Goal: Task Accomplishment & Management: Manage account settings

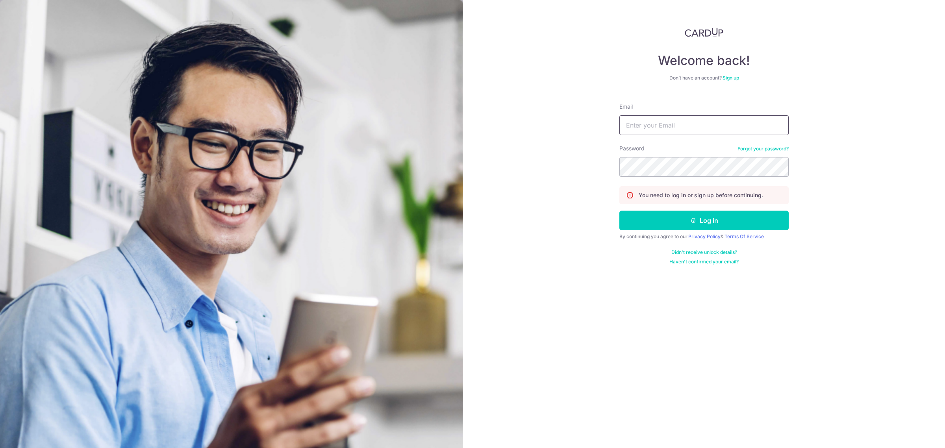
drag, startPoint x: 701, startPoint y: 126, endPoint x: 707, endPoint y: 134, distance: 10.1
click at [701, 126] on input "Email" at bounding box center [703, 125] width 169 height 20
type input "[EMAIL_ADDRESS][DOMAIN_NAME]"
click at [619, 211] on button "Log in" at bounding box center [703, 221] width 169 height 20
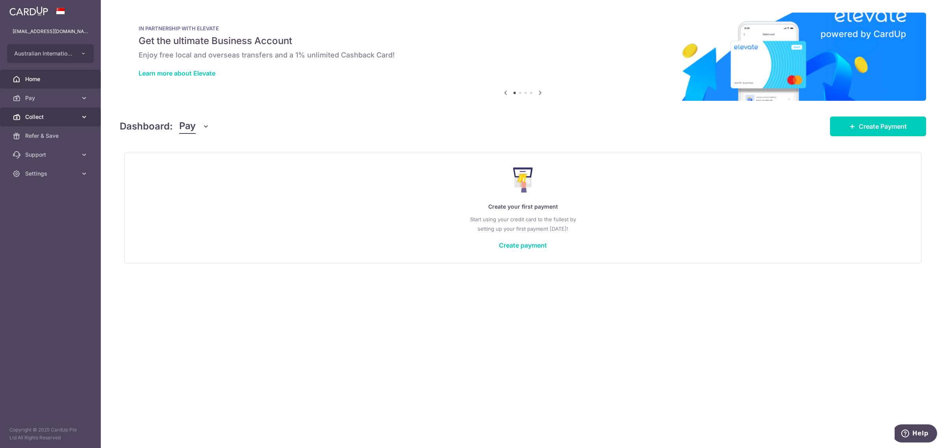
click at [52, 119] on span "Collect" at bounding box center [51, 117] width 52 height 8
click at [48, 172] on span "Payment Requests" at bounding box center [51, 174] width 52 height 8
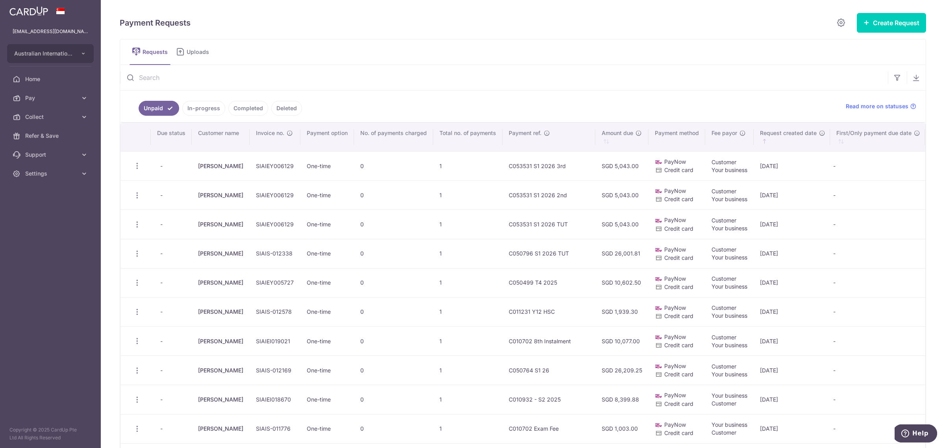
click at [189, 111] on link "In-progress" at bounding box center [203, 108] width 43 height 15
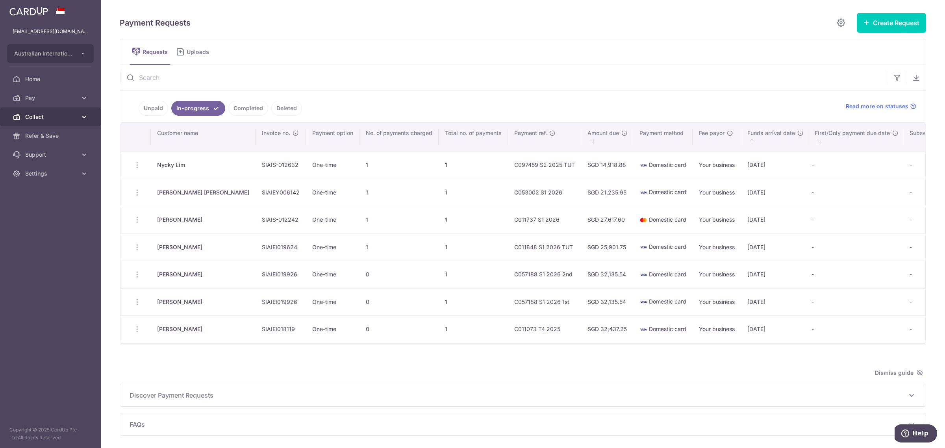
click at [37, 114] on span "Collect" at bounding box center [51, 117] width 52 height 8
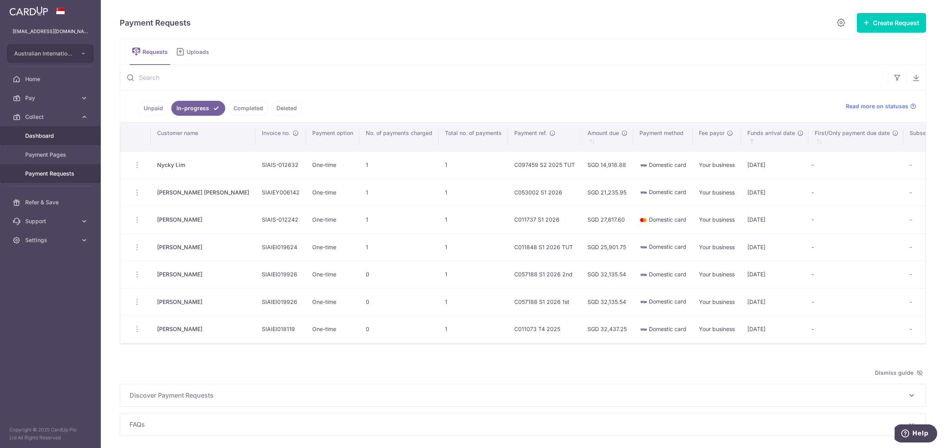
click at [40, 137] on span "Dashboard" at bounding box center [51, 136] width 52 height 8
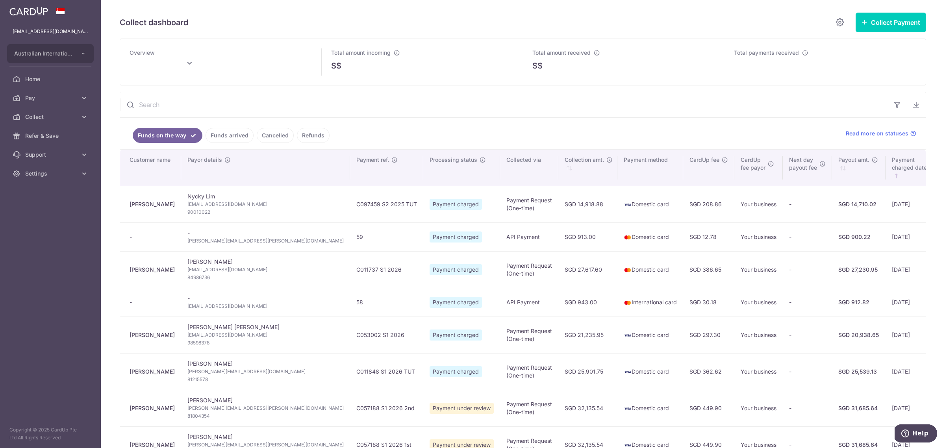
type input "[DATE]"
